Goal: Task Accomplishment & Management: Manage account settings

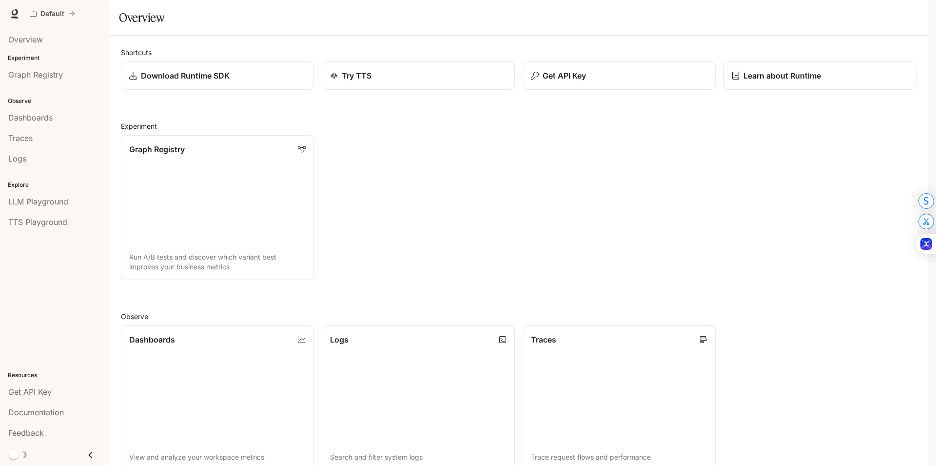
click at [915, 14] on img "button" at bounding box center [915, 14] width 14 height 14
click at [829, 72] on span "Billing" at bounding box center [854, 72] width 126 height 10
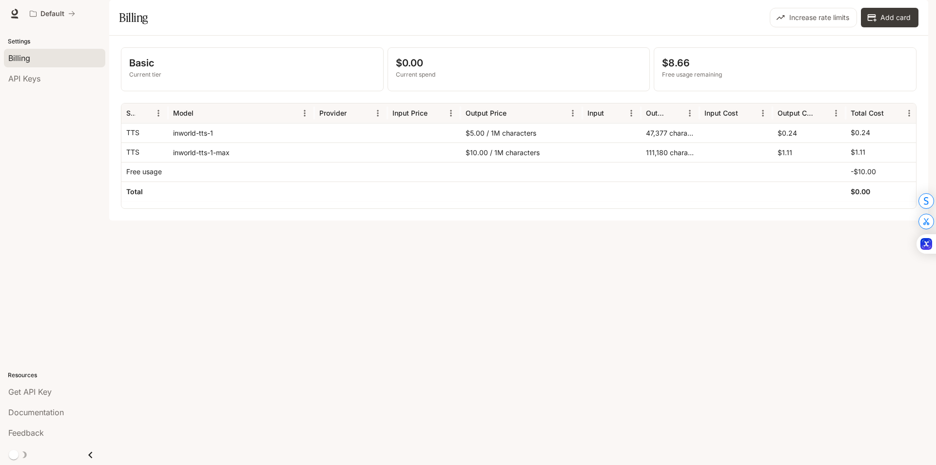
click at [200, 142] on div "inworld-tts-1" at bounding box center [241, 133] width 146 height 20
copy div "inworld-tts-1"
click at [909, 13] on img "button" at bounding box center [915, 14] width 14 height 14
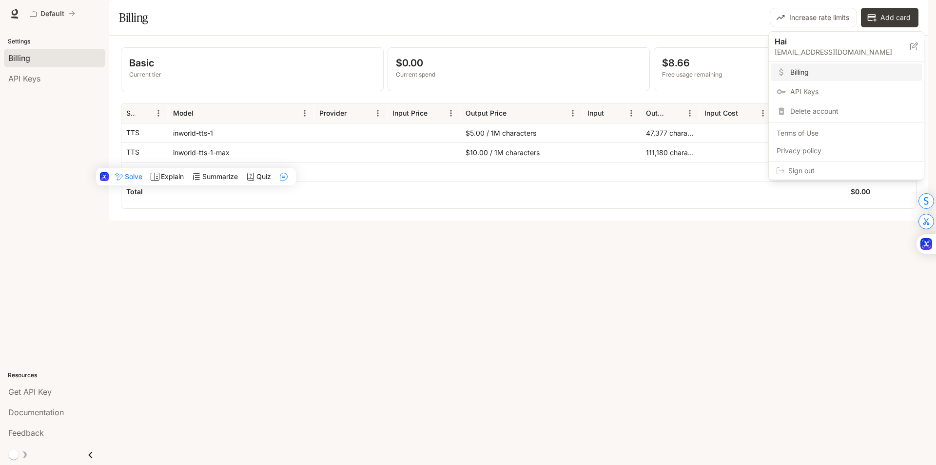
click at [280, 312] on div at bounding box center [468, 232] width 936 height 465
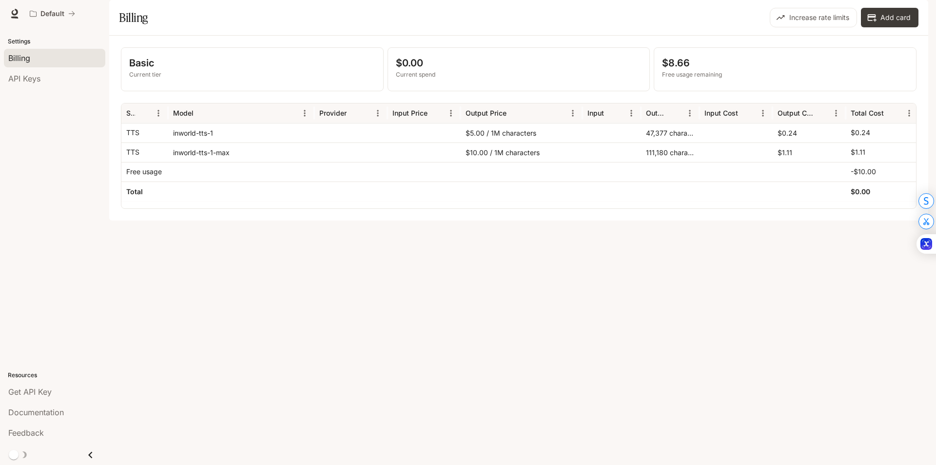
click at [906, 21] on div "Documentation Documentation" at bounding box center [883, 14] width 83 height 20
click at [910, 20] on button "button" at bounding box center [915, 14] width 20 height 20
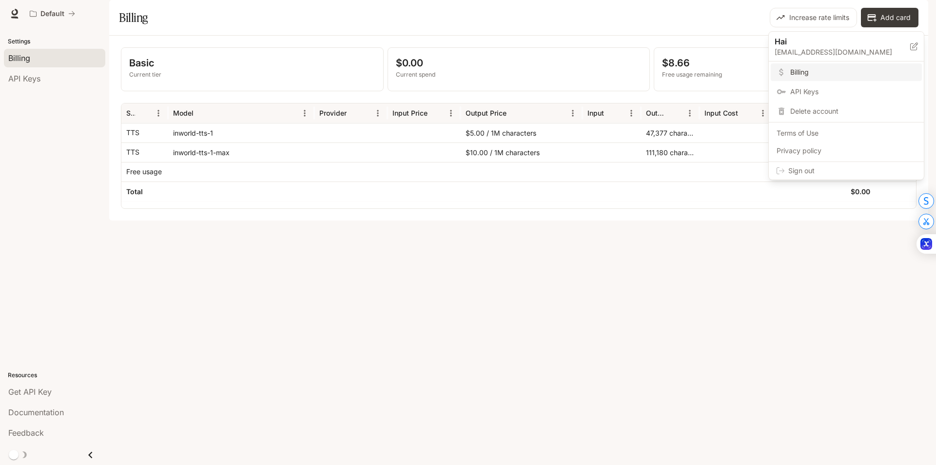
click at [450, 354] on div at bounding box center [468, 232] width 936 height 465
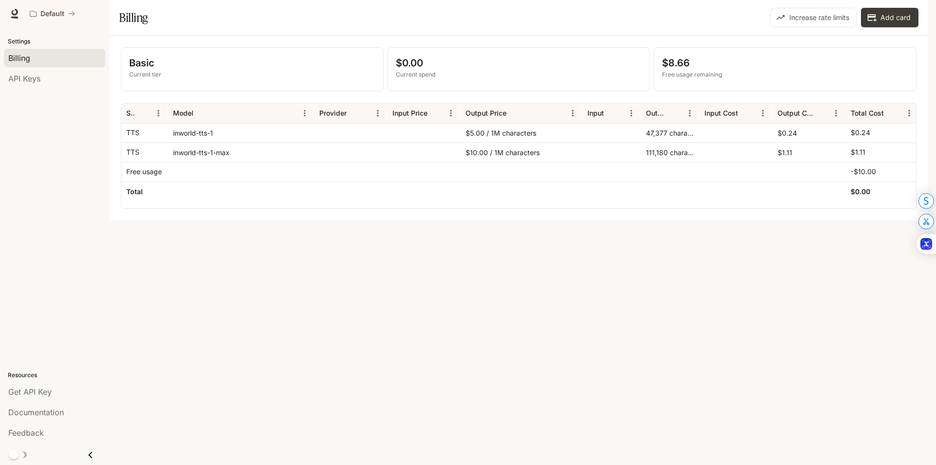
click at [438, 181] on div at bounding box center [424, 172] width 73 height 20
click at [437, 162] on div at bounding box center [424, 152] width 73 height 20
drag, startPoint x: 203, startPoint y: 181, endPoint x: 168, endPoint y: 182, distance: 35.1
click at [199, 162] on div "inworld-tts-1-max" at bounding box center [241, 152] width 146 height 20
click at [919, 20] on button "button" at bounding box center [915, 14] width 20 height 20
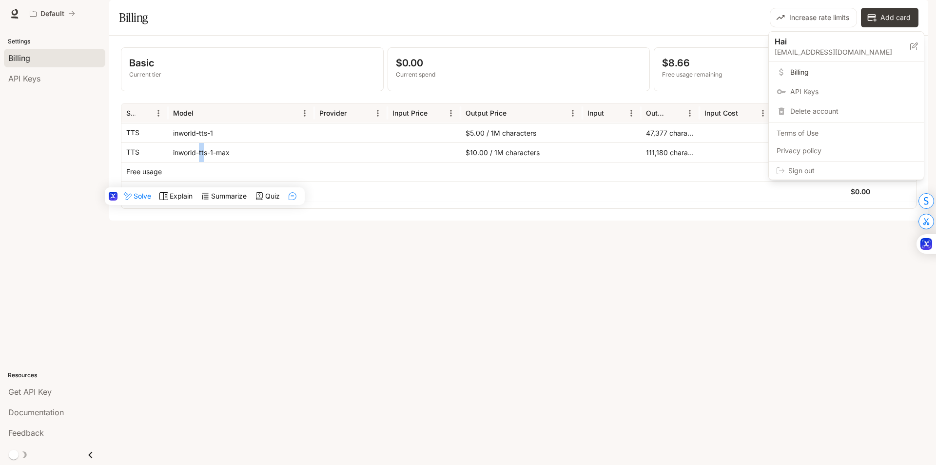
click at [810, 73] on span "Billing" at bounding box center [854, 72] width 126 height 10
click at [51, 77] on div at bounding box center [468, 232] width 936 height 465
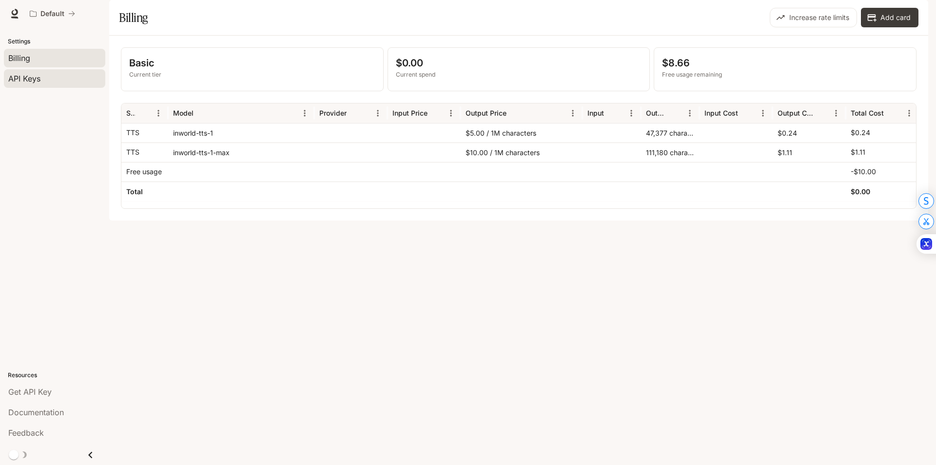
click at [35, 78] on span "API Keys" at bounding box center [24, 79] width 32 height 12
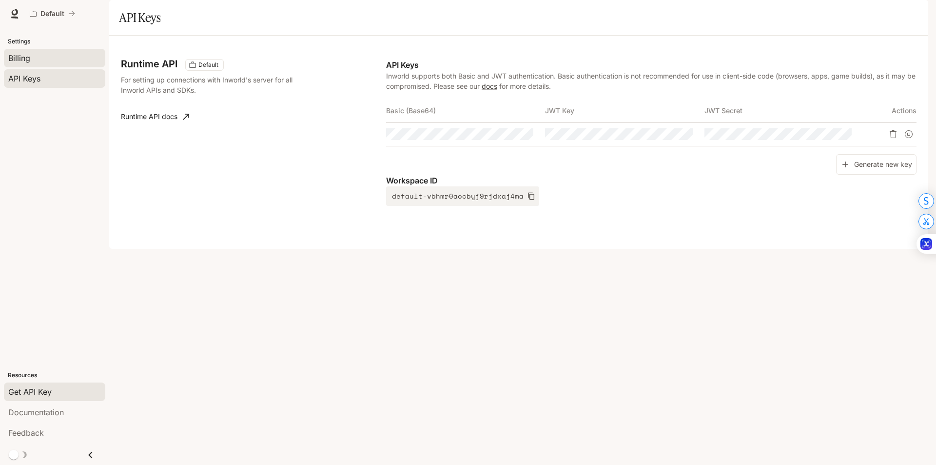
click at [38, 57] on div "Billing" at bounding box center [54, 58] width 93 height 12
